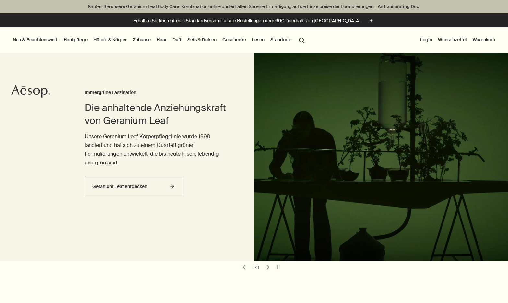
click at [80, 39] on link "Hautpflege" at bounding box center [75, 40] width 27 height 8
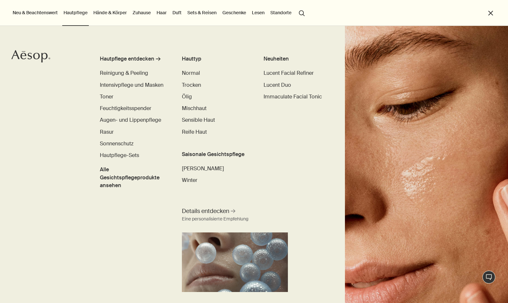
click at [304, 13] on button "search Suchen" at bounding box center [302, 12] width 12 height 12
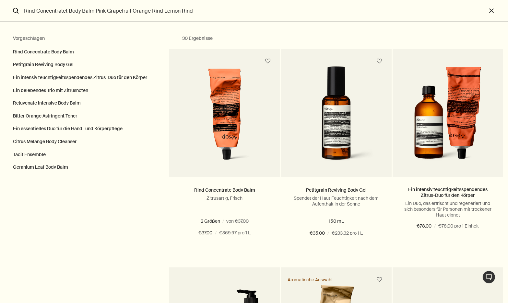
type input "Rind Concentratet Body Balm Pink Grapefruit Orange Rind Lemon Rind"
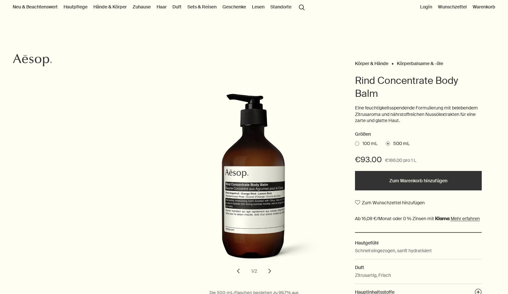
scroll to position [35, 0]
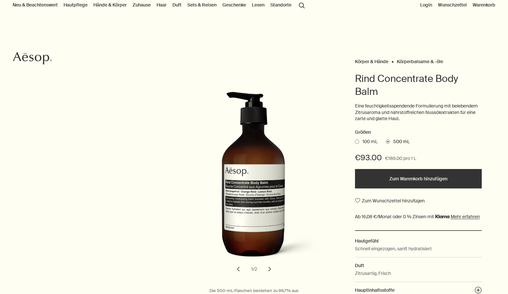
click at [374, 179] on button "Zum Warenkorb hinzufügen" at bounding box center [418, 178] width 127 height 19
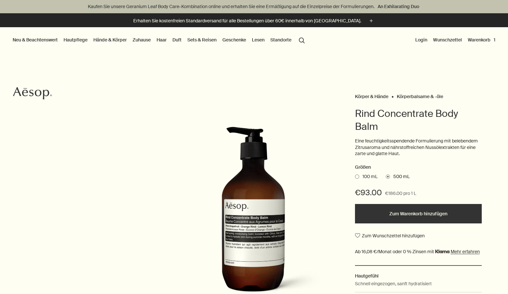
scroll to position [0, 0]
click at [420, 38] on button "Login" at bounding box center [421, 40] width 15 height 8
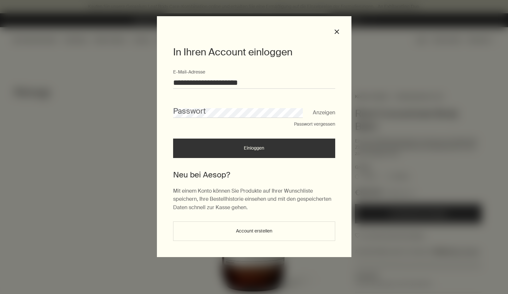
type input "**********"
click at [171, 107] on div "**********" at bounding box center [254, 136] width 195 height 241
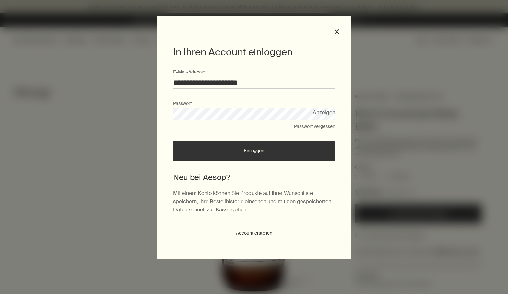
click at [219, 148] on button "Einloggen" at bounding box center [254, 150] width 162 height 19
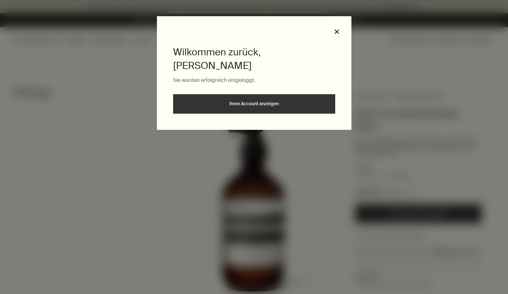
click at [335, 30] on button "close" at bounding box center [337, 32] width 6 height 6
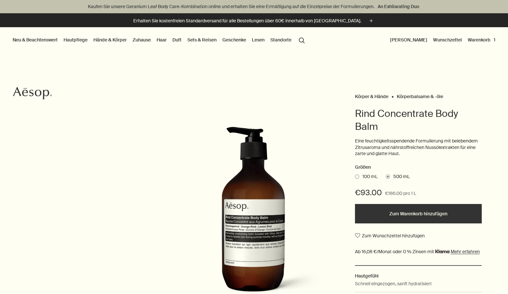
click at [487, 40] on button "Warenkorb 1" at bounding box center [482, 40] width 30 height 8
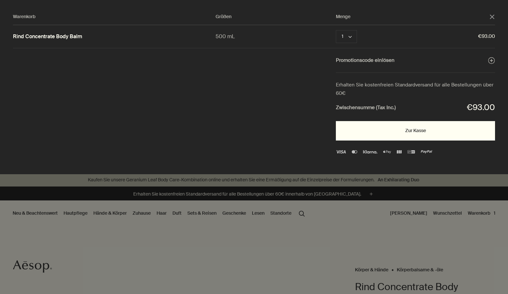
click at [417, 134] on button "Zur Kasse" at bounding box center [415, 130] width 159 height 19
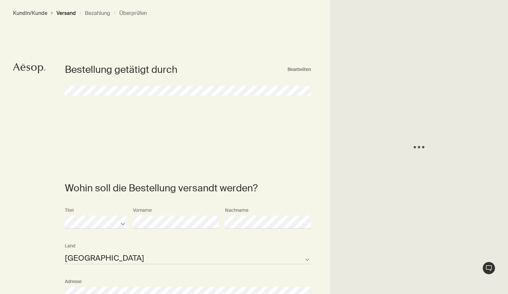
select select "DE"
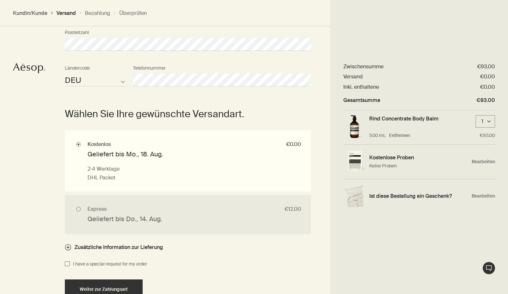
scroll to position [384, 0]
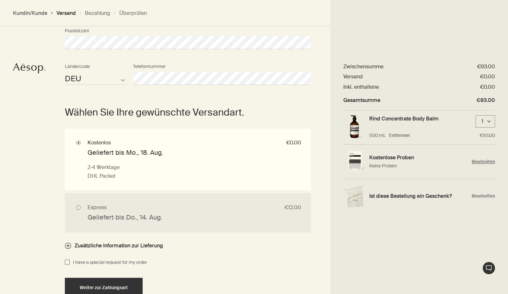
click at [473, 160] on span "Bearbeiten" at bounding box center [483, 162] width 23 height 6
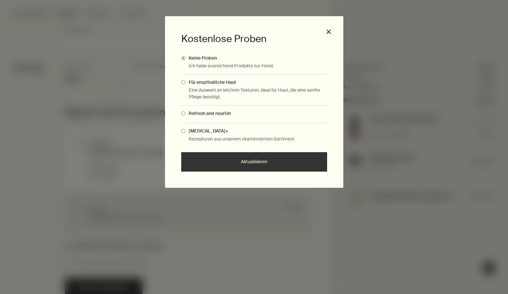
click at [185, 113] on span "Complimentary Samples Modal" at bounding box center [183, 114] width 4 height 4
click at [185, 113] on input "Refresh and nourish" at bounding box center [185, 113] width 0 height 4
click at [231, 158] on button "Aktualisieren" at bounding box center [254, 161] width 146 height 19
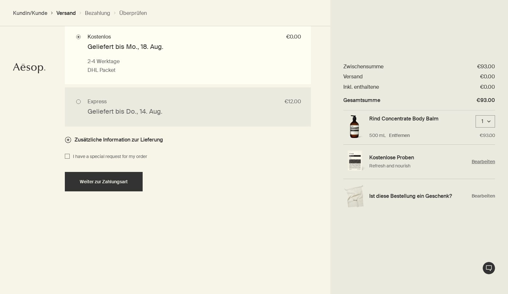
scroll to position [503, 0]
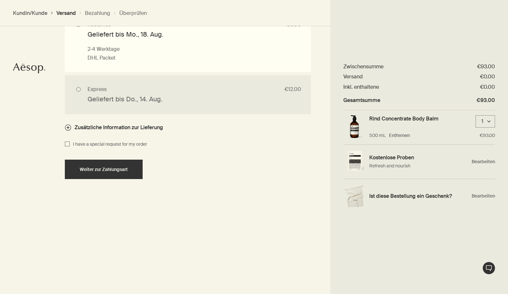
drag, startPoint x: 303, startPoint y: 177, endPoint x: 187, endPoint y: 174, distance: 116.1
click at [187, 174] on div "Wählen Sie Ihre gewünschte Versandart. Kostenlos €0.00 Geliefert bis Mo., 18. A…" at bounding box center [188, 125] width 246 height 294
click at [132, 170] on div "Weiter zur Zahlungsart" at bounding box center [104, 169] width 62 height 5
select select "DE"
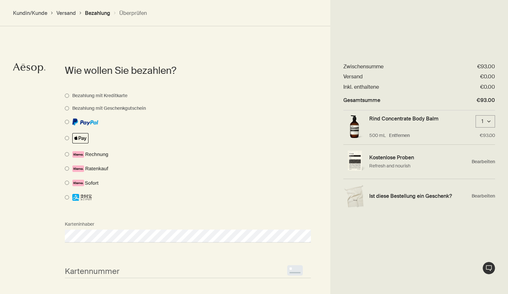
scroll to position [324, 0]
select select "DE"
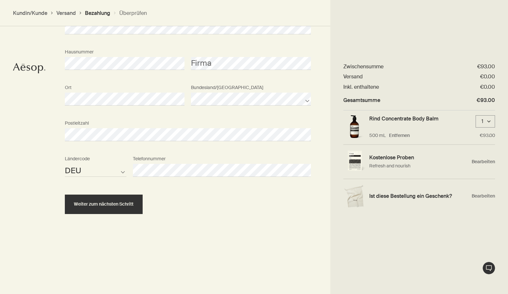
scroll to position [631, 0]
click at [132, 200] on button "Weiter zum nächsten Schritt" at bounding box center [104, 204] width 78 height 19
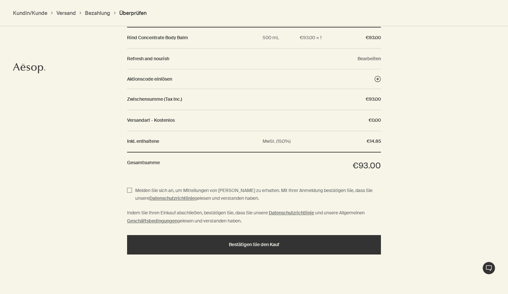
scroll to position [578, 0]
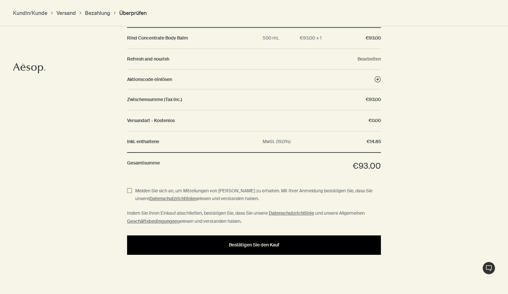
click at [233, 243] on span "Bestätigen Sie den Kauf" at bounding box center [254, 245] width 51 height 5
